Goal: Task Accomplishment & Management: Use online tool/utility

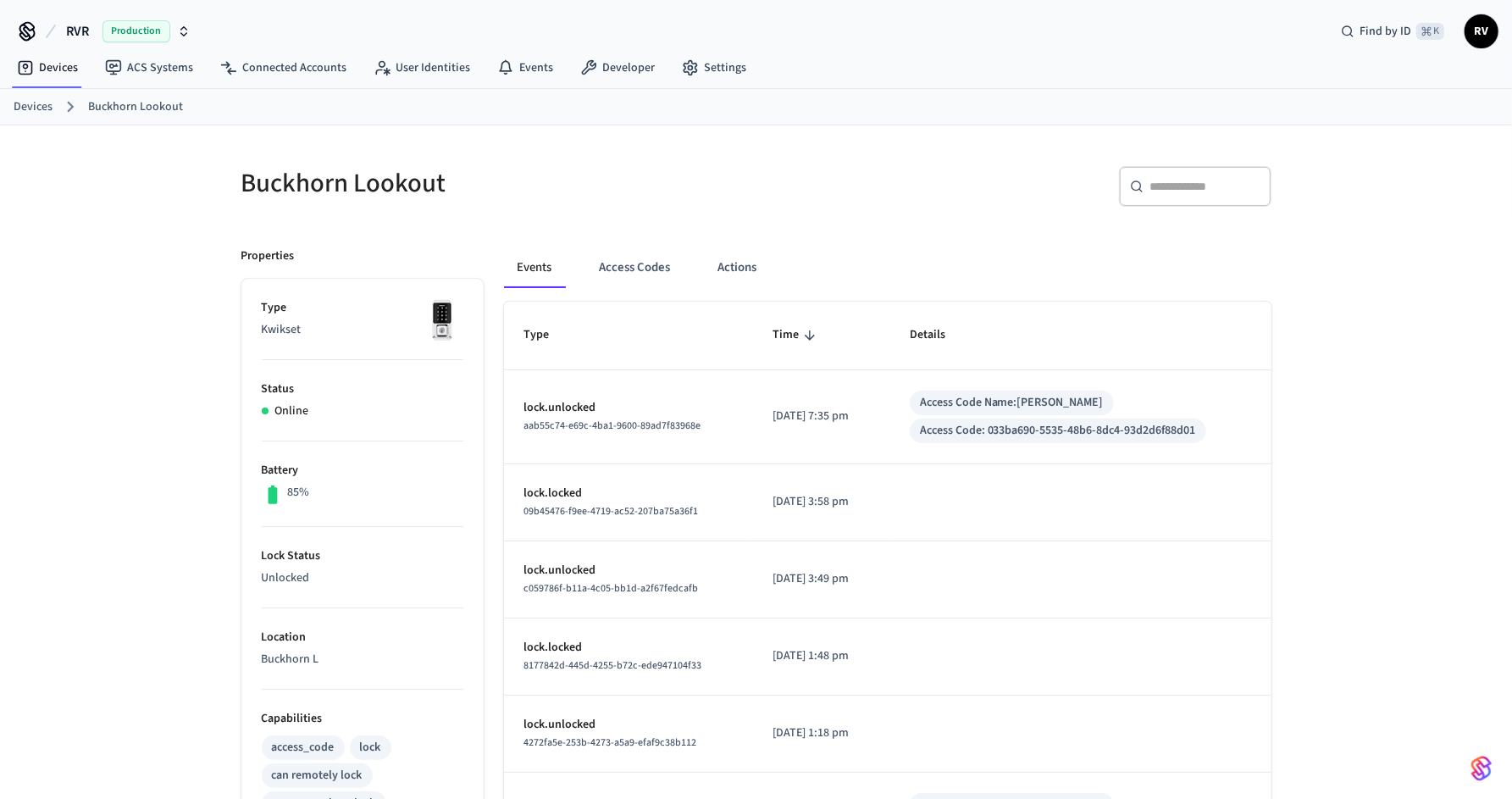
click at [48, 108] on link "Devices" at bounding box center [33, 107] width 39 height 18
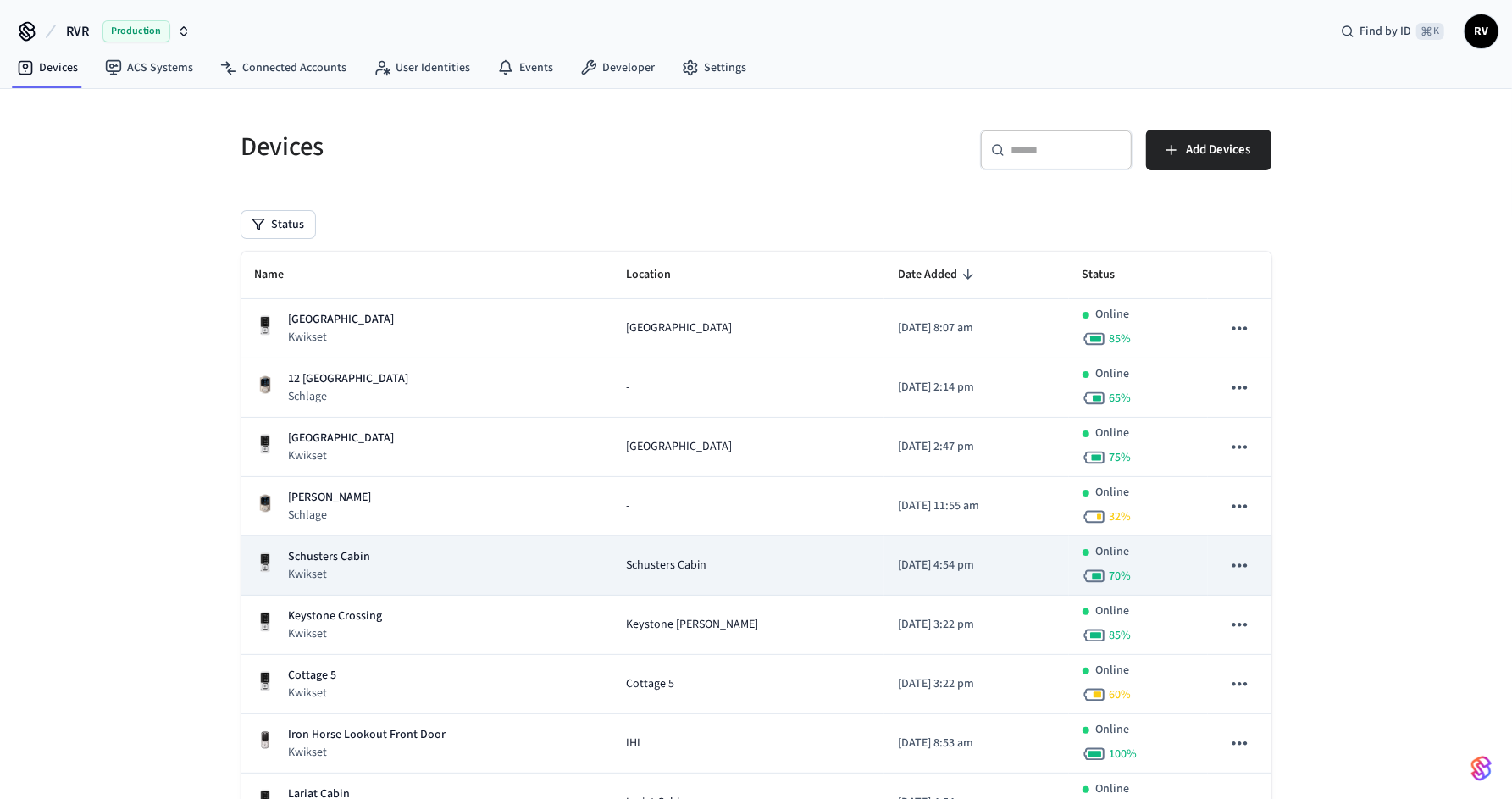
scroll to position [26, 0]
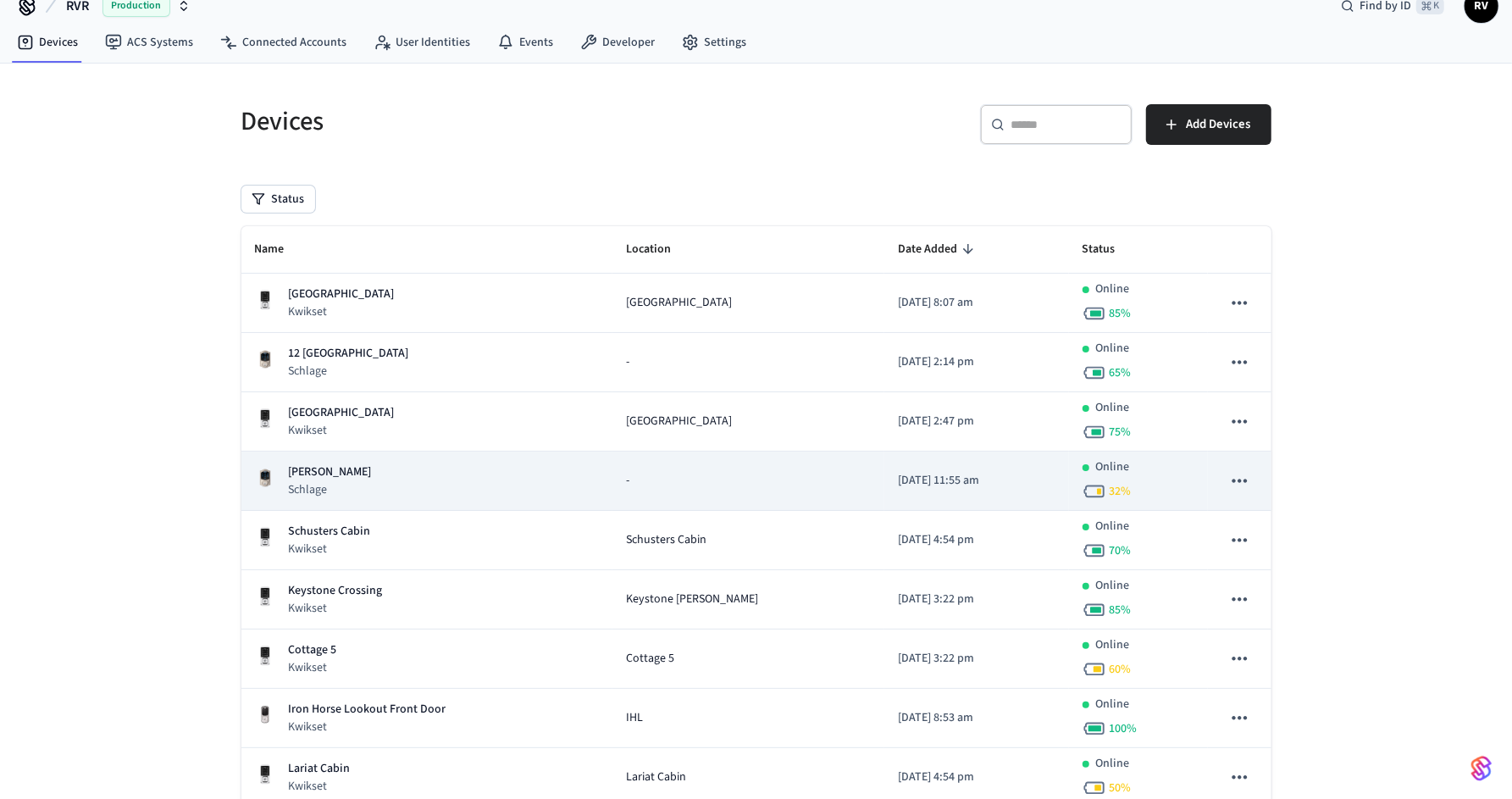
click at [565, 476] on div "Evans Dacha Schlage" at bounding box center [427, 480] width 344 height 35
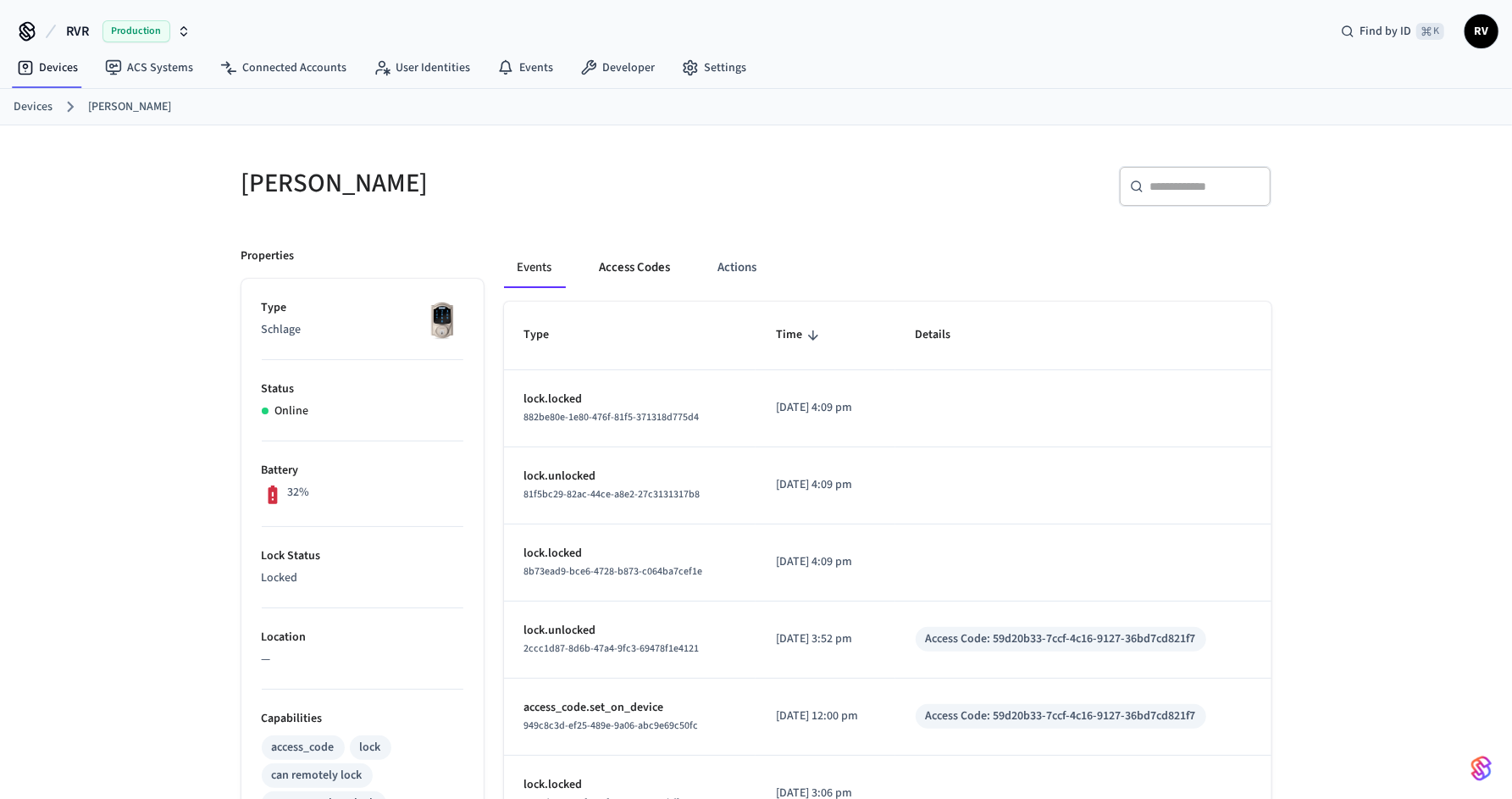
click at [638, 274] on button "Access Codes" at bounding box center [635, 268] width 98 height 41
